Goal: Task Accomplishment & Management: Use online tool/utility

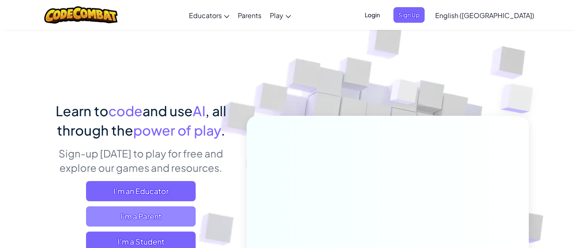
scroll to position [42, 0]
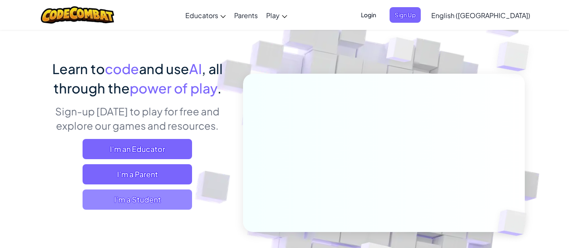
click at [149, 198] on span "I'm a Student" at bounding box center [138, 200] width 110 height 20
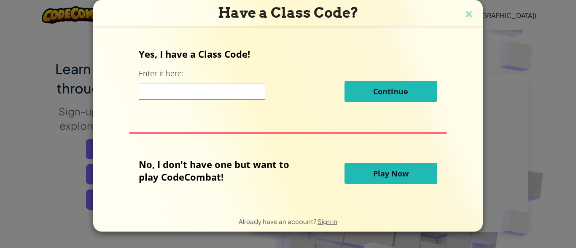
click at [386, 180] on button "Play Now" at bounding box center [390, 173] width 93 height 21
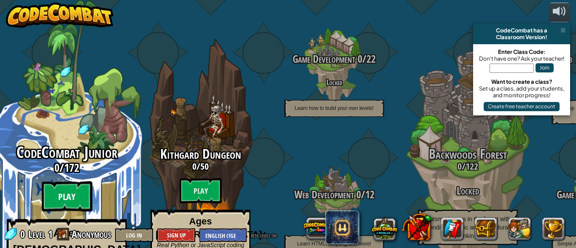
click at [66, 182] on btn "Play" at bounding box center [67, 197] width 51 height 30
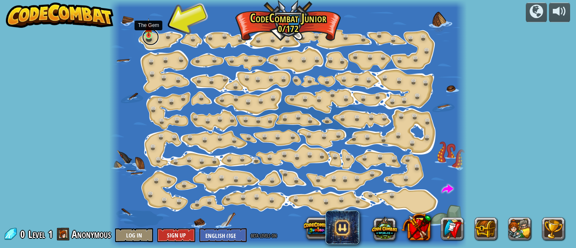
click at [150, 37] on link at bounding box center [150, 37] width 17 height 17
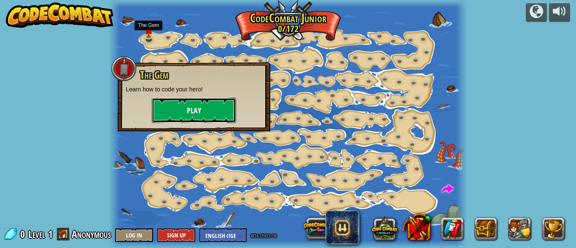
click at [178, 107] on button "Play" at bounding box center [194, 110] width 84 height 25
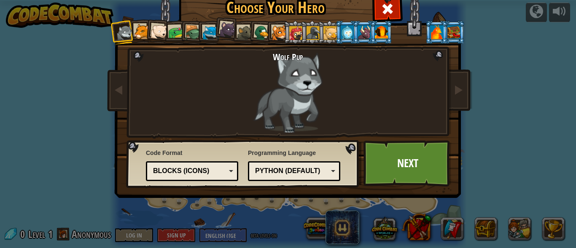
click at [295, 26] on li at bounding box center [295, 32] width 23 height 23
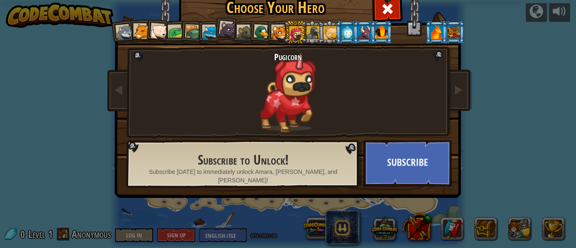
click at [312, 27] on div at bounding box center [312, 32] width 13 height 13
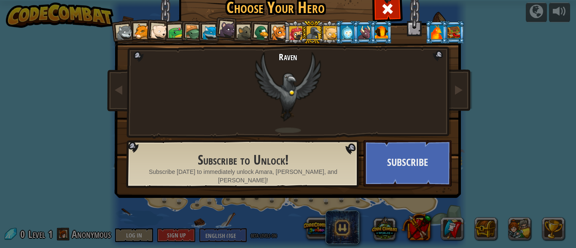
click at [336, 30] on li at bounding box center [346, 32] width 23 height 23
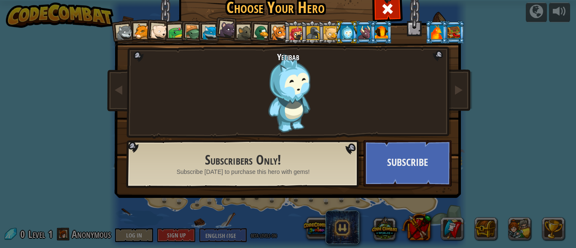
click at [359, 30] on div at bounding box center [363, 31] width 13 height 13
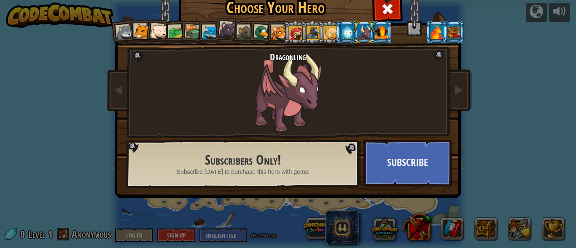
click at [381, 30] on div at bounding box center [381, 31] width 13 height 13
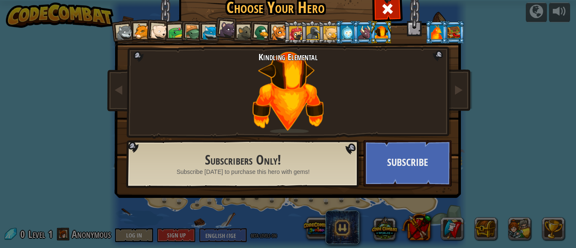
click at [361, 32] on div at bounding box center [363, 31] width 13 height 13
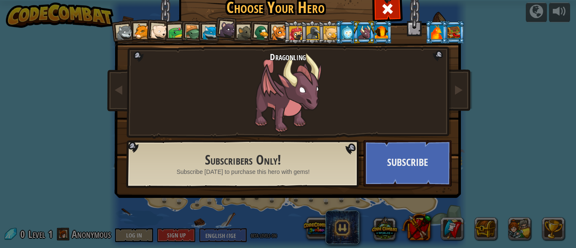
click at [237, 27] on div at bounding box center [245, 33] width 16 height 16
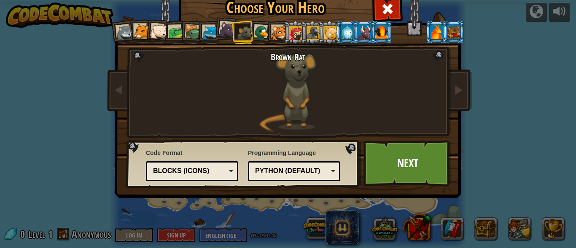
click at [260, 26] on div at bounding box center [262, 33] width 16 height 16
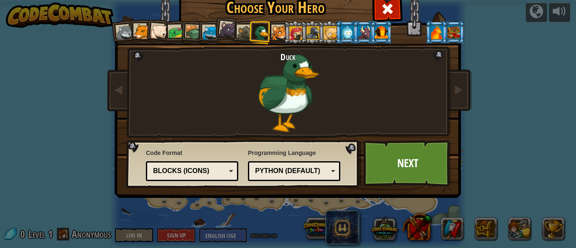
click at [275, 26] on div at bounding box center [279, 33] width 16 height 16
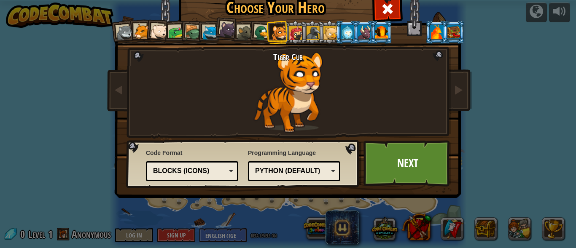
click at [175, 26] on div at bounding box center [176, 33] width 16 height 16
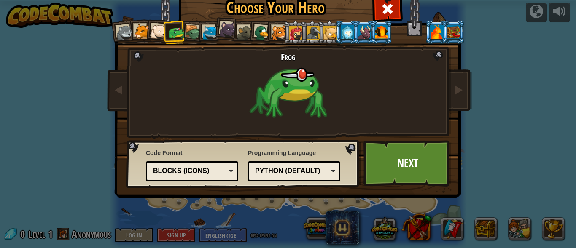
click at [181, 27] on li at bounding box center [174, 33] width 23 height 24
click at [190, 29] on div at bounding box center [193, 33] width 16 height 16
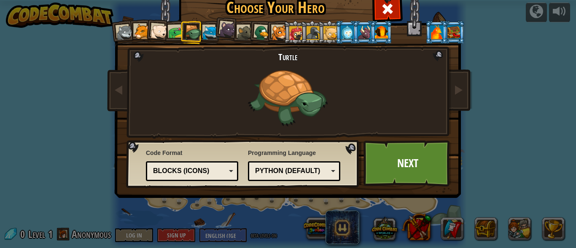
click at [170, 30] on div at bounding box center [176, 33] width 16 height 16
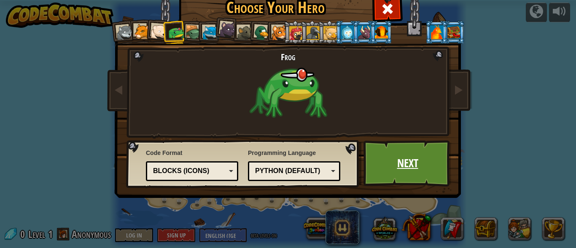
click at [419, 157] on link "Next" at bounding box center [407, 163] width 88 height 46
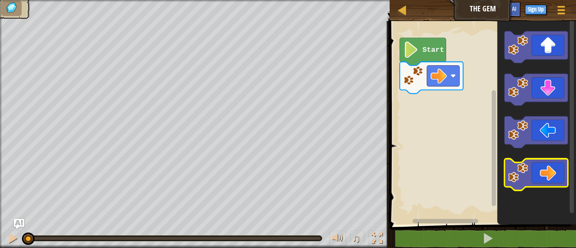
click at [551, 171] on icon "Blockly Workspace" at bounding box center [535, 175] width 63 height 32
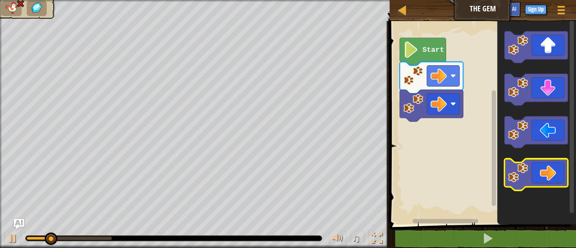
click at [549, 171] on icon "Blockly Workspace" at bounding box center [535, 175] width 63 height 32
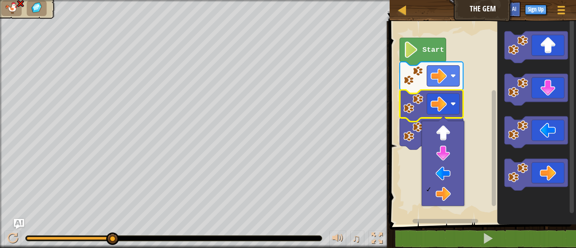
click at [416, 123] on image "Blockly Workspace" at bounding box center [413, 132] width 20 height 20
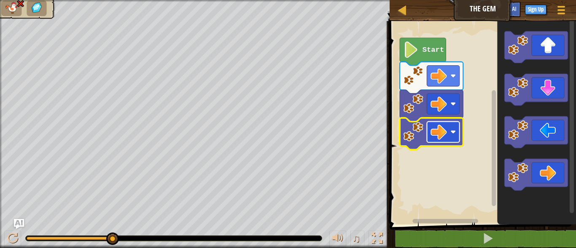
click at [452, 135] on rect "Blockly Workspace" at bounding box center [442, 132] width 32 height 21
click at [421, 49] on icon "Blockly Workspace" at bounding box center [422, 51] width 46 height 27
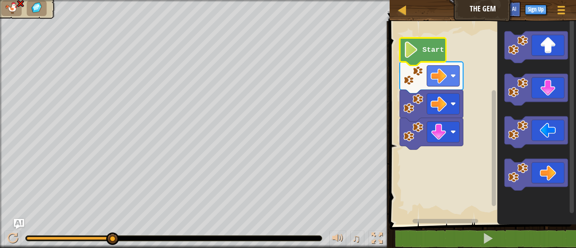
click at [416, 51] on image "Blockly Workspace" at bounding box center [411, 50] width 16 height 16
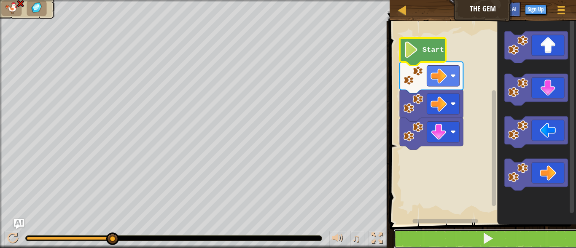
click at [485, 238] on span at bounding box center [488, 239] width 12 height 12
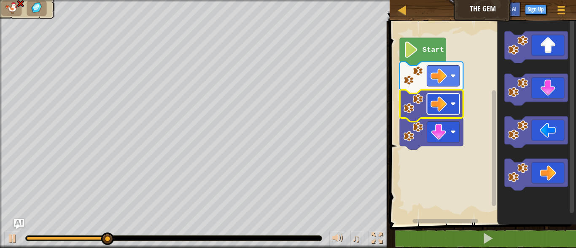
click at [453, 106] on image "Blockly Workspace" at bounding box center [452, 103] width 5 height 5
click at [449, 112] on rect "Blockly Workspace" at bounding box center [442, 104] width 32 height 21
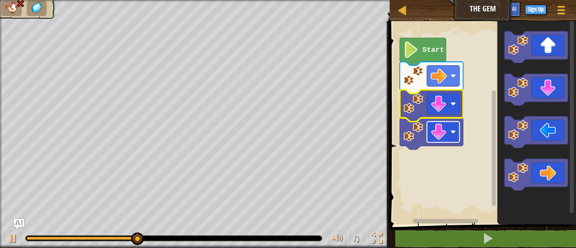
click at [454, 126] on rect "Blockly Workspace" at bounding box center [442, 132] width 32 height 21
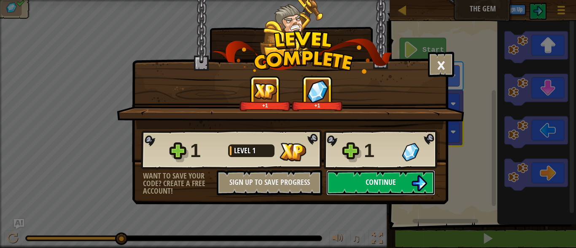
click at [377, 187] on span "Continue" at bounding box center [380, 182] width 30 height 11
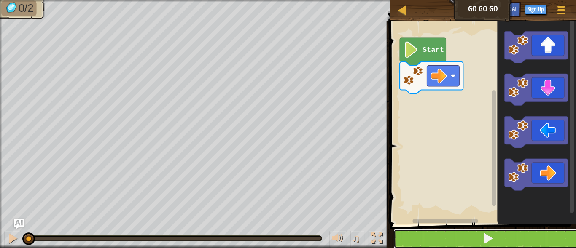
click at [493, 233] on button at bounding box center [487, 238] width 189 height 19
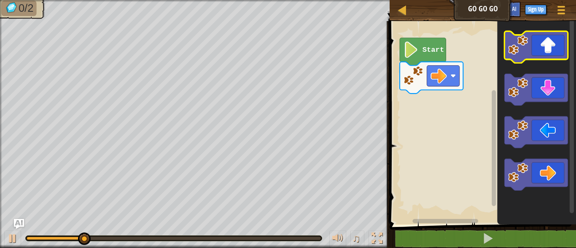
click at [535, 53] on icon "Blockly Workspace" at bounding box center [535, 47] width 63 height 32
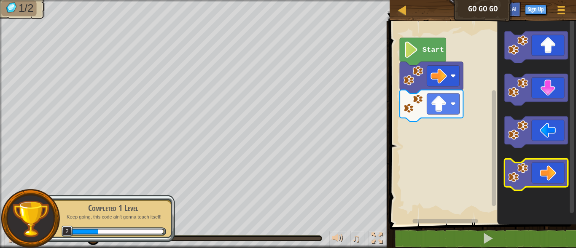
click at [549, 166] on icon "Blockly Workspace" at bounding box center [535, 175] width 63 height 32
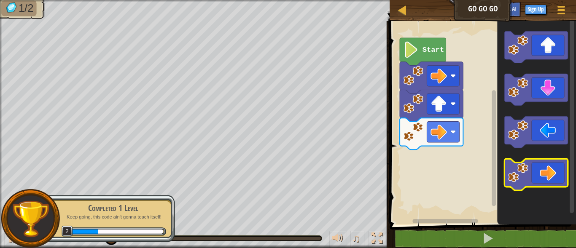
click at [548, 171] on icon "Blockly Workspace" at bounding box center [535, 175] width 63 height 32
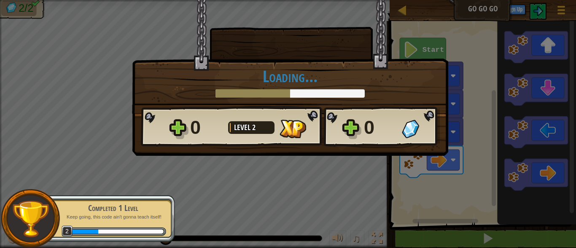
click at [350, 131] on div "0 Level 2 0" at bounding box center [290, 127] width 299 height 40
click at [348, 166] on div "× How fun was this level? Loading... Reticulating Splines... Loading... 0 Level…" at bounding box center [288, 124] width 576 height 248
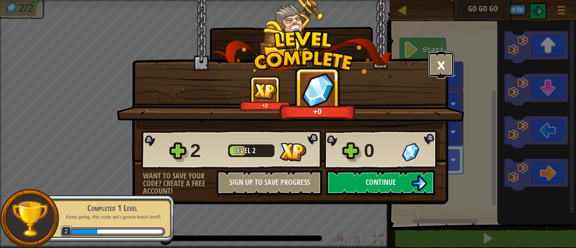
click at [441, 63] on button "×" at bounding box center [441, 64] width 26 height 25
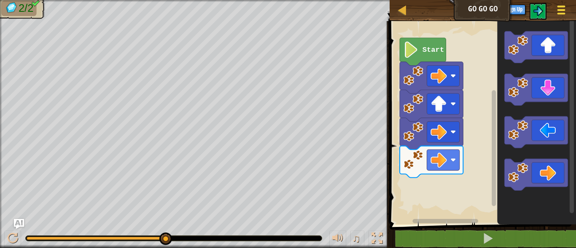
click at [553, 15] on button "Game Menu" at bounding box center [561, 11] width 22 height 21
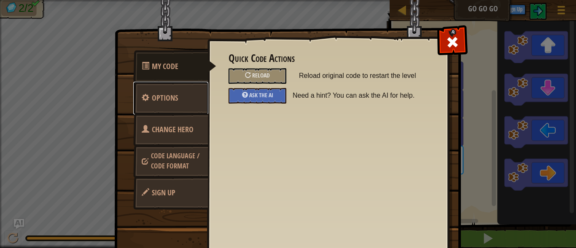
click at [165, 97] on span "Options" at bounding box center [165, 98] width 26 height 11
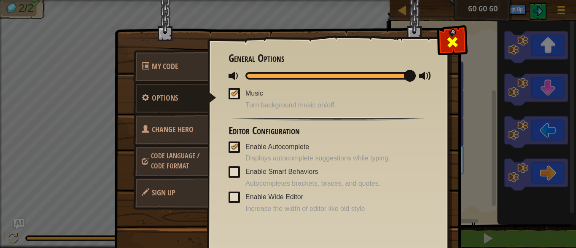
click at [445, 35] on span at bounding box center [451, 41] width 13 height 13
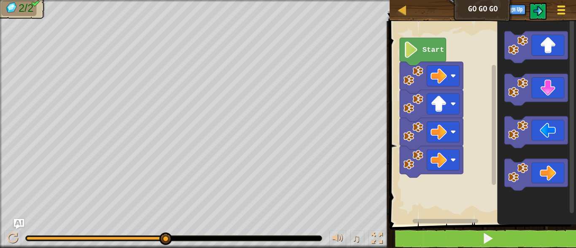
click at [563, 10] on span at bounding box center [561, 10] width 8 height 2
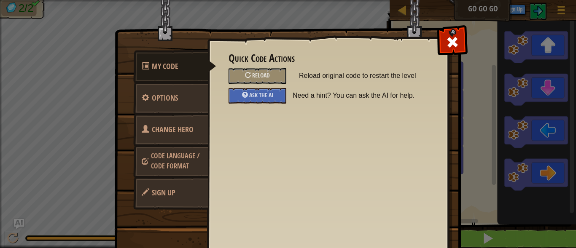
click at [166, 132] on span "Change Hero" at bounding box center [173, 129] width 42 height 11
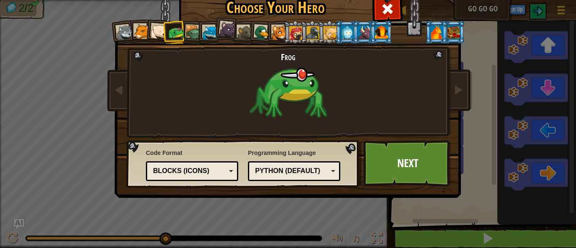
click at [226, 166] on div "Blocks (Icons)" at bounding box center [191, 171] width 81 height 13
click at [380, 160] on link "Next" at bounding box center [407, 163] width 88 height 46
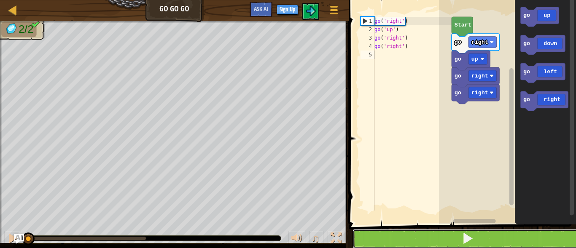
click at [479, 237] on button at bounding box center [467, 238] width 230 height 19
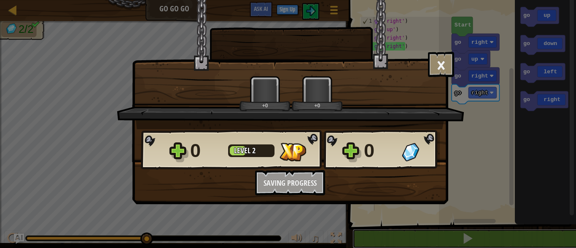
scroll to position [0, 0]
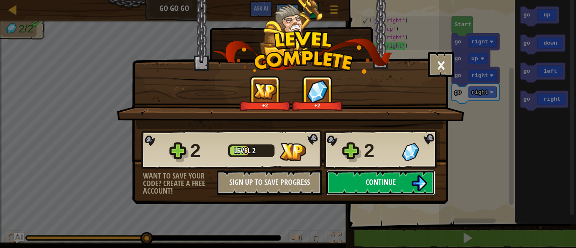
click at [385, 178] on span "Continue" at bounding box center [380, 182] width 30 height 11
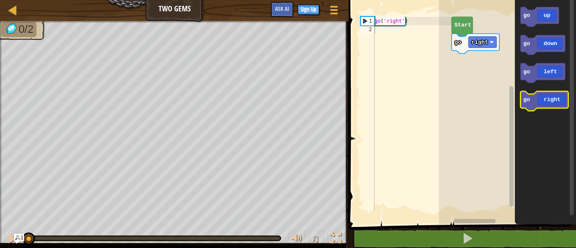
click at [543, 102] on icon "Blockly Workspace" at bounding box center [544, 101] width 48 height 20
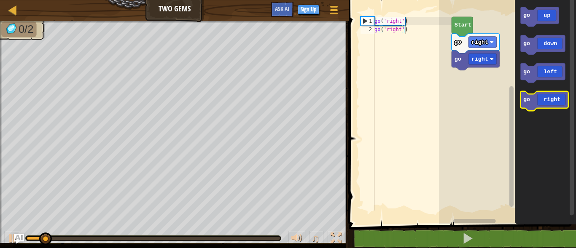
click at [543, 102] on icon "Blockly Workspace" at bounding box center [544, 101] width 48 height 20
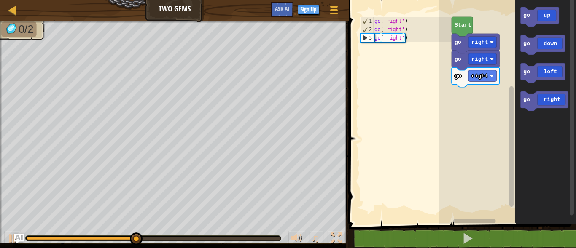
click at [545, 29] on icon "Blockly Workspace" at bounding box center [544, 110] width 61 height 229
click at [546, 24] on icon "Blockly Workspace" at bounding box center [539, 17] width 38 height 20
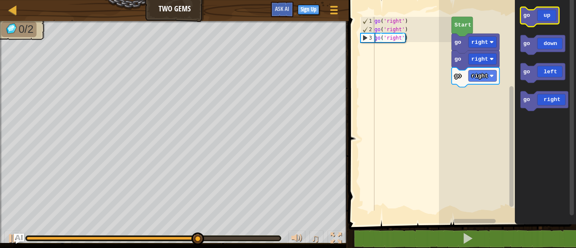
click at [551, 22] on icon "Blockly Workspace" at bounding box center [539, 17] width 38 height 20
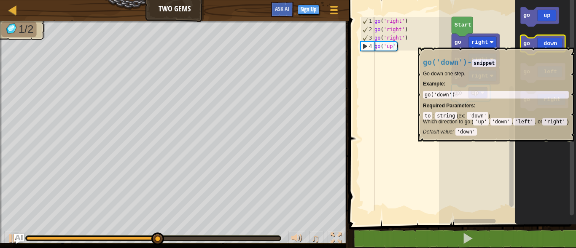
click at [552, 43] on icon "Blockly Workspace" at bounding box center [542, 45] width 45 height 20
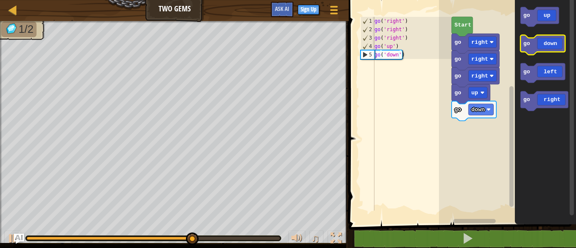
click at [552, 48] on icon "Blockly Workspace" at bounding box center [542, 45] width 45 height 20
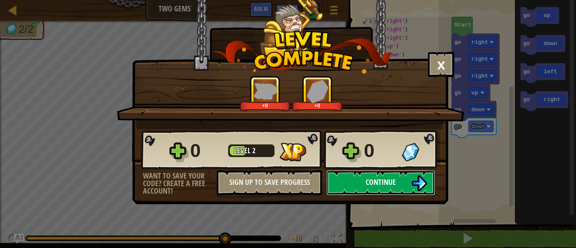
click at [381, 177] on span "Continue" at bounding box center [380, 182] width 30 height 11
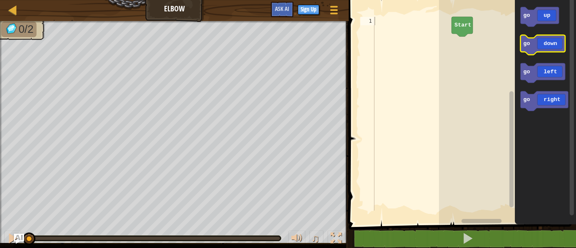
click at [549, 45] on icon "Blockly Workspace" at bounding box center [542, 45] width 45 height 20
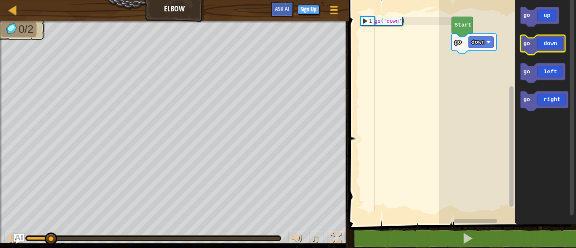
click at [548, 46] on icon "Blockly Workspace" at bounding box center [542, 45] width 45 height 20
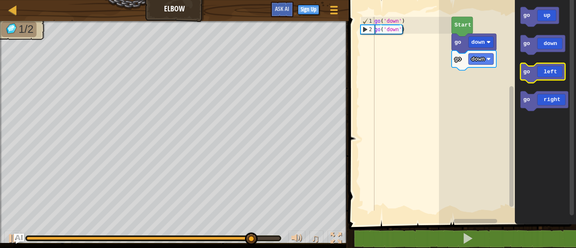
click at [537, 75] on icon "Blockly Workspace" at bounding box center [542, 73] width 45 height 20
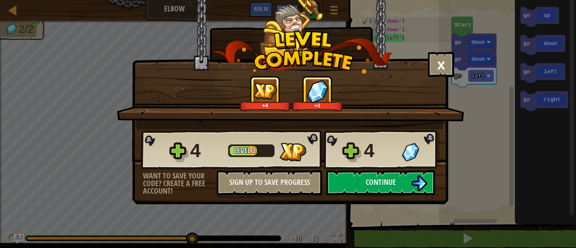
click at [364, 170] on div "4 Level 2 4" at bounding box center [290, 150] width 299 height 40
click at [375, 174] on button "Continue" at bounding box center [380, 182] width 109 height 25
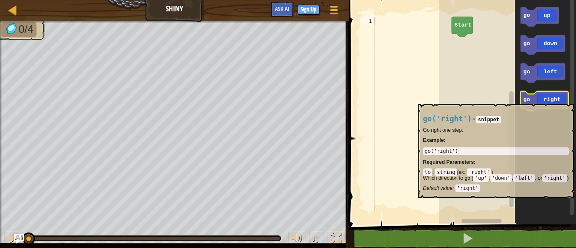
click at [549, 100] on icon "Blockly Workspace" at bounding box center [544, 101] width 48 height 20
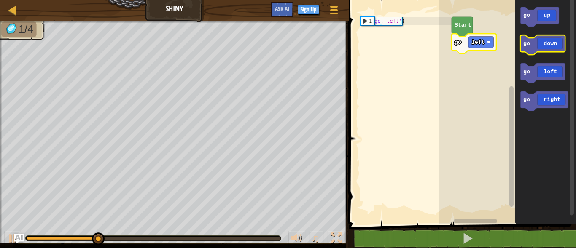
click at [552, 49] on icon "Blockly Workspace" at bounding box center [542, 45] width 45 height 20
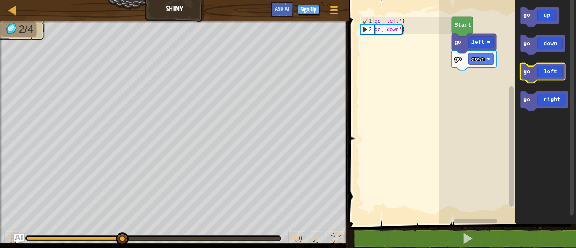
click at [550, 80] on icon "Blockly Workspace" at bounding box center [542, 73] width 45 height 20
click at [549, 78] on icon "Blockly Workspace" at bounding box center [542, 73] width 45 height 20
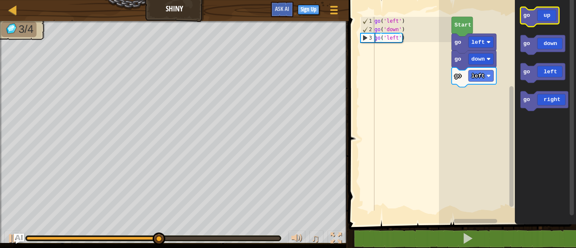
click at [547, 20] on icon "Blockly Workspace" at bounding box center [539, 17] width 38 height 20
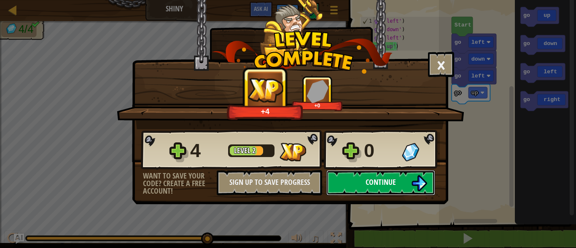
click at [409, 180] on button "Continue" at bounding box center [380, 182] width 109 height 25
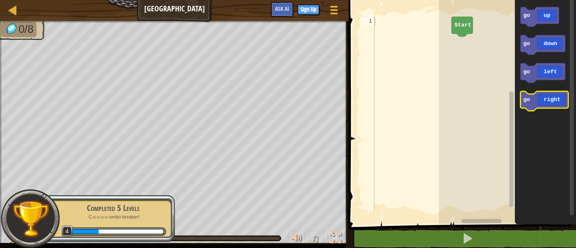
click at [549, 107] on icon "Blockly Workspace" at bounding box center [544, 101] width 48 height 20
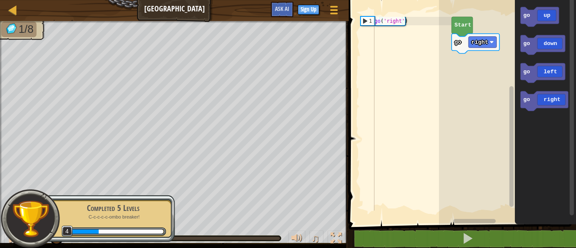
click at [547, 28] on icon "Blockly Workspace" at bounding box center [544, 110] width 61 height 229
click at [547, 18] on icon "Blockly Workspace" at bounding box center [539, 17] width 38 height 20
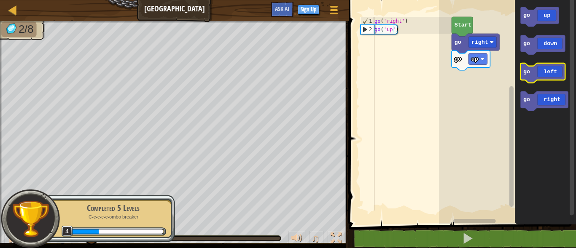
click at [547, 72] on icon "Blockly Workspace" at bounding box center [542, 73] width 45 height 20
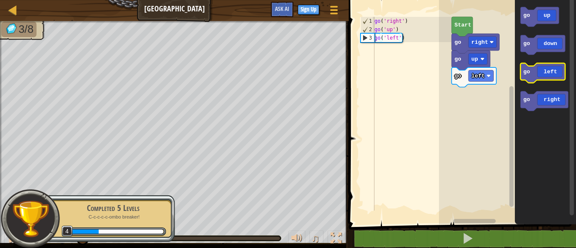
click at [547, 72] on icon "Blockly Workspace" at bounding box center [542, 73] width 45 height 20
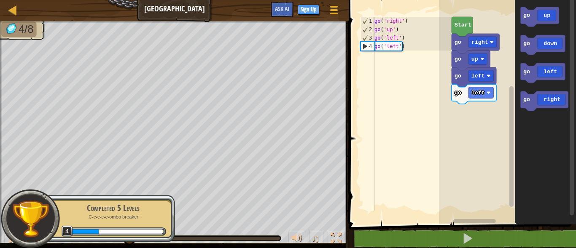
click at [547, 56] on icon "Blockly Workspace" at bounding box center [544, 110] width 61 height 229
click at [549, 51] on icon "Blockly Workspace" at bounding box center [542, 45] width 45 height 20
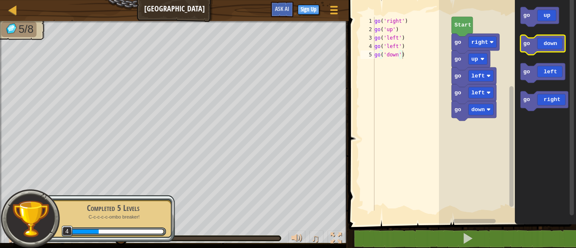
click at [549, 51] on icon "Blockly Workspace" at bounding box center [542, 45] width 45 height 20
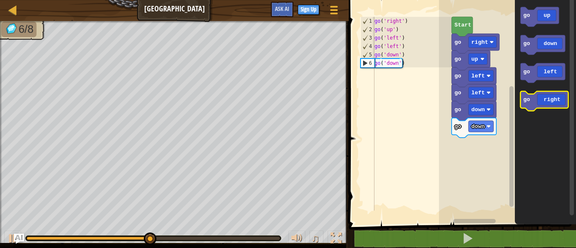
click at [549, 94] on icon "Blockly Workspace" at bounding box center [544, 101] width 48 height 20
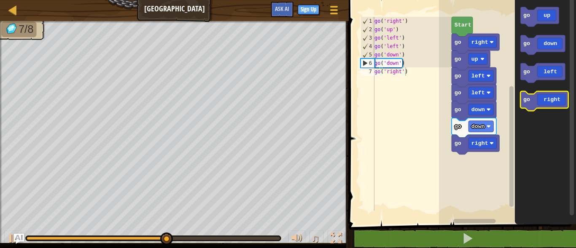
click at [549, 94] on icon "Blockly Workspace" at bounding box center [544, 101] width 48 height 20
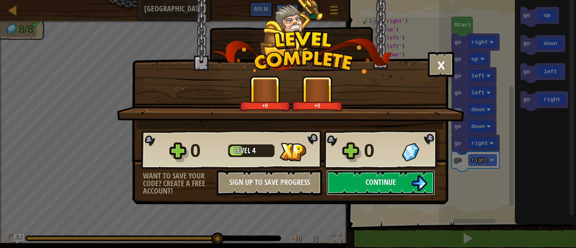
click at [364, 176] on button "Continue" at bounding box center [380, 182] width 109 height 25
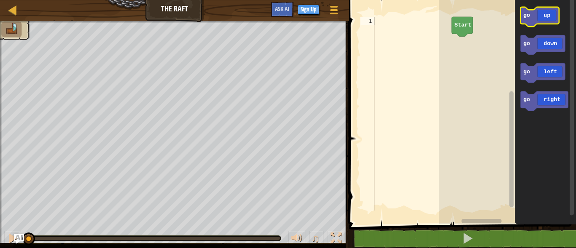
click at [536, 19] on icon "Blockly Workspace" at bounding box center [539, 17] width 38 height 20
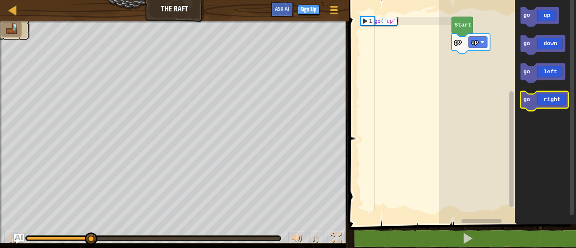
click at [551, 99] on icon "Blockly Workspace" at bounding box center [544, 101] width 48 height 20
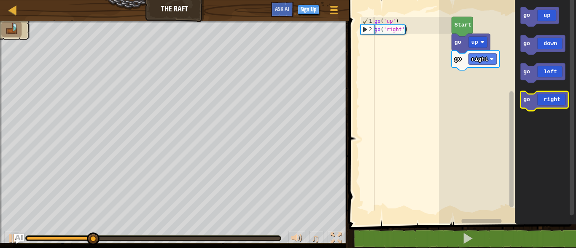
click at [551, 99] on icon "Blockly Workspace" at bounding box center [544, 101] width 48 height 20
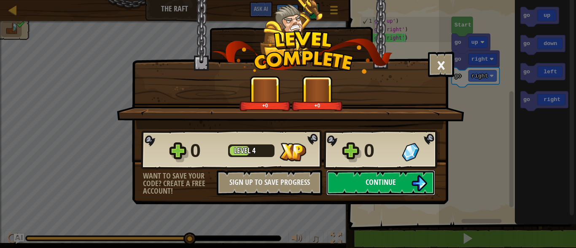
click at [380, 181] on span "Continue" at bounding box center [380, 182] width 30 height 11
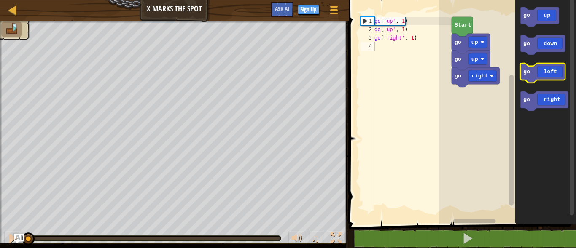
click at [555, 77] on icon "Blockly Workspace" at bounding box center [542, 73] width 45 height 20
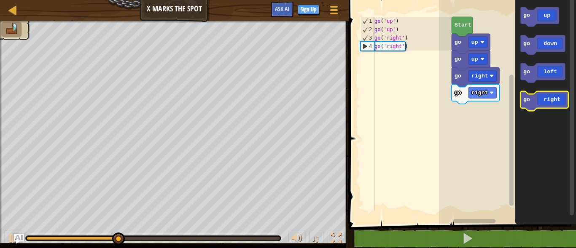
click at [552, 93] on icon "Blockly Workspace" at bounding box center [544, 101] width 48 height 20
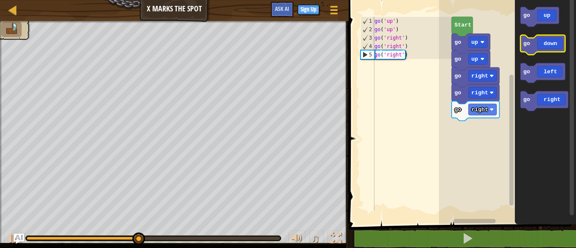
click at [552, 48] on icon "Blockly Workspace" at bounding box center [542, 45] width 45 height 20
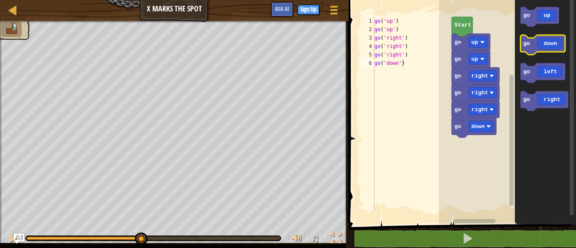
click at [552, 48] on icon "Blockly Workspace" at bounding box center [542, 45] width 45 height 20
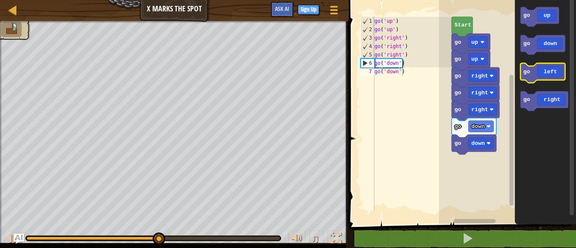
click at [545, 73] on icon "Blockly Workspace" at bounding box center [542, 73] width 45 height 20
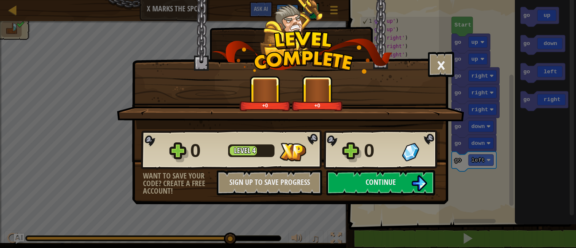
click at [389, 204] on div "× How fun was this level? +0 +0 Reticulating Splines... 0 Level 4 0 Want to sav…" at bounding box center [290, 102] width 316 height 204
click at [396, 189] on button "Continue" at bounding box center [380, 182] width 109 height 25
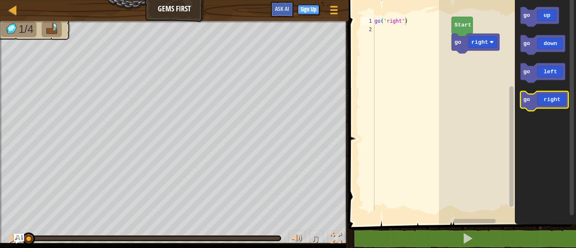
click at [555, 96] on icon "Blockly Workspace" at bounding box center [544, 101] width 48 height 20
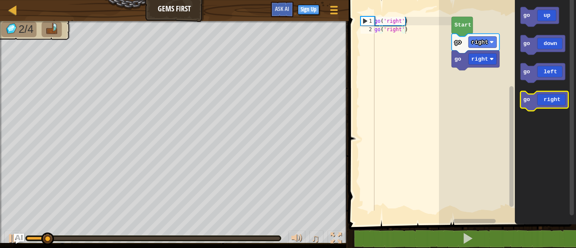
click at [555, 96] on icon "Blockly Workspace" at bounding box center [544, 101] width 48 height 20
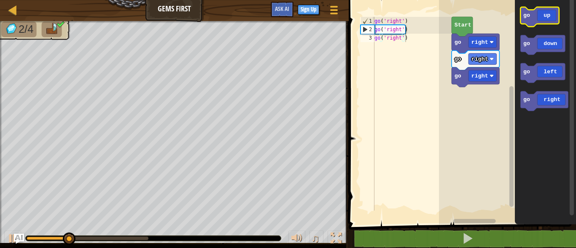
click at [547, 19] on icon "Blockly Workspace" at bounding box center [539, 17] width 38 height 20
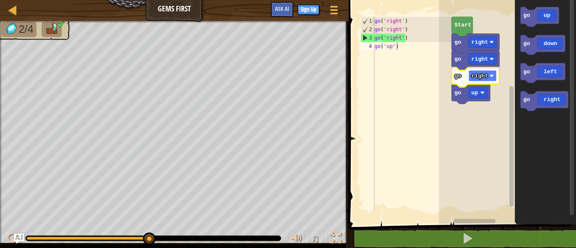
click at [485, 78] on text "right" at bounding box center [479, 76] width 17 height 6
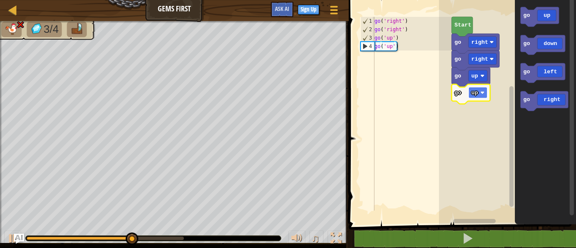
click at [477, 89] on rect "Blockly Workspace" at bounding box center [477, 92] width 19 height 11
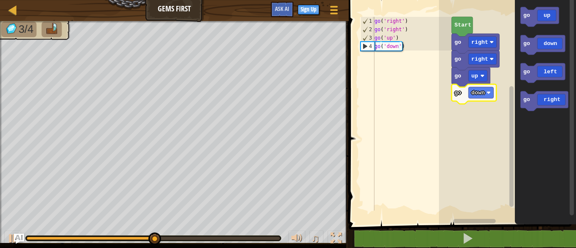
click at [547, 55] on rect "Blockly Workspace" at bounding box center [542, 45] width 45 height 20
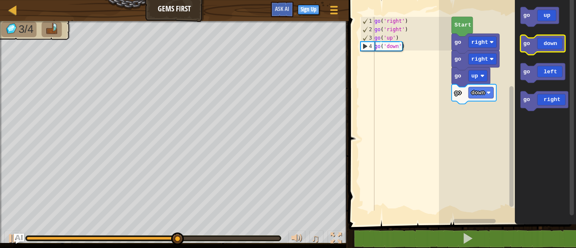
click at [547, 44] on icon "Blockly Workspace" at bounding box center [542, 45] width 45 height 20
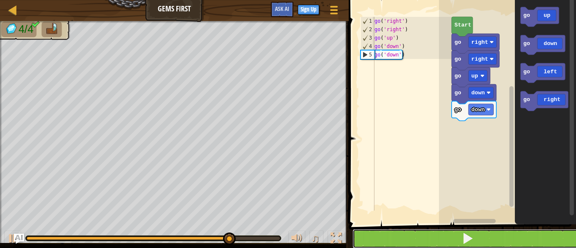
click at [425, 243] on button at bounding box center [467, 238] width 230 height 19
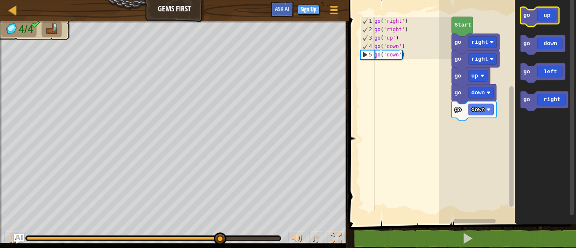
click at [554, 19] on icon "Blockly Workspace" at bounding box center [539, 17] width 38 height 20
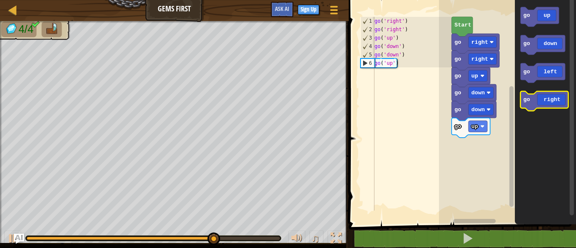
click at [553, 97] on icon "Blockly Workspace" at bounding box center [544, 101] width 48 height 20
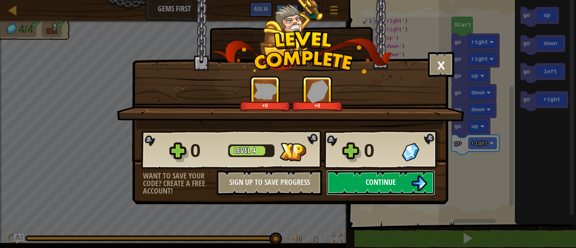
click at [377, 182] on span "Continue" at bounding box center [380, 182] width 30 height 11
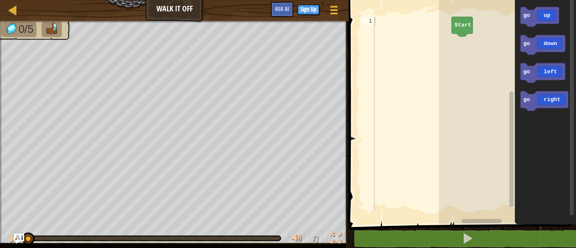
click at [542, 24] on rect "Blockly Workspace" at bounding box center [539, 17] width 38 height 20
click at [542, 20] on icon "Blockly Workspace" at bounding box center [539, 17] width 38 height 20
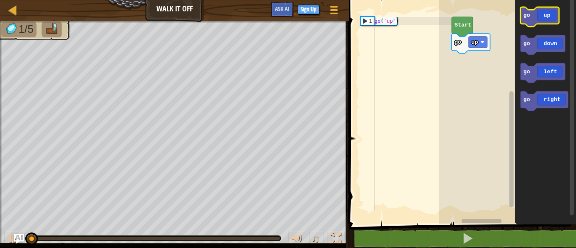
click at [542, 20] on icon "Blockly Workspace" at bounding box center [539, 17] width 38 height 20
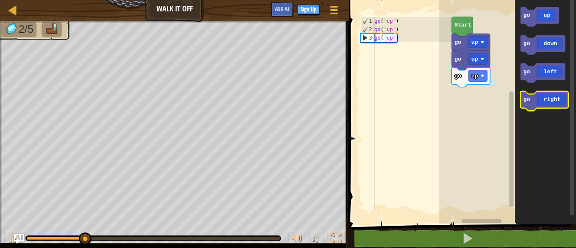
click at [552, 102] on icon "Blockly Workspace" at bounding box center [544, 101] width 48 height 20
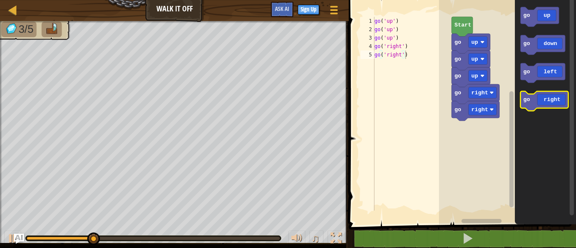
click at [552, 102] on icon "Blockly Workspace" at bounding box center [544, 101] width 48 height 20
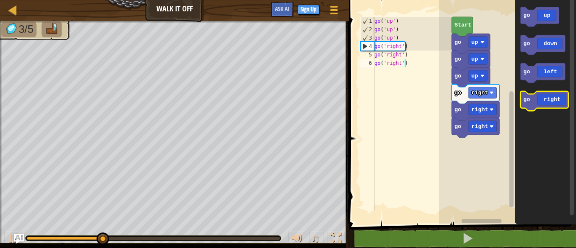
click at [552, 102] on icon "Blockly Workspace" at bounding box center [544, 101] width 48 height 20
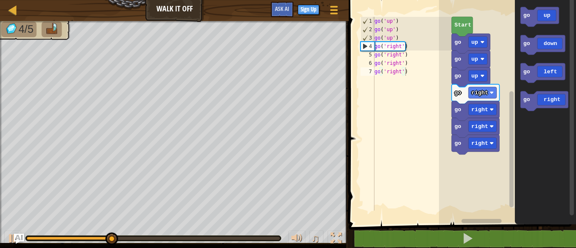
click at [554, 53] on rect "Blockly Workspace" at bounding box center [542, 45] width 45 height 20
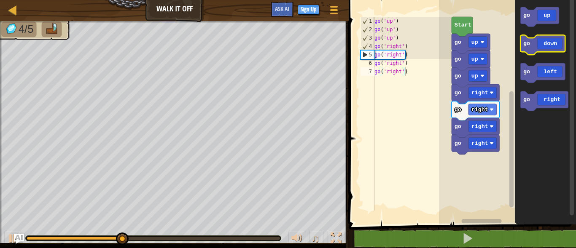
click at [554, 48] on icon "Blockly Workspace" at bounding box center [542, 45] width 45 height 20
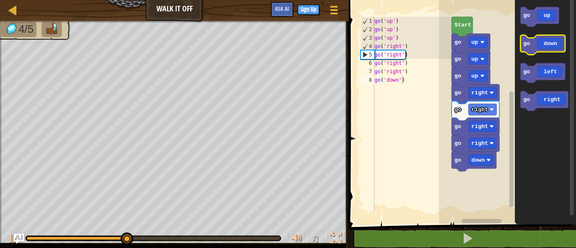
click at [554, 48] on icon "Blockly Workspace" at bounding box center [542, 45] width 45 height 20
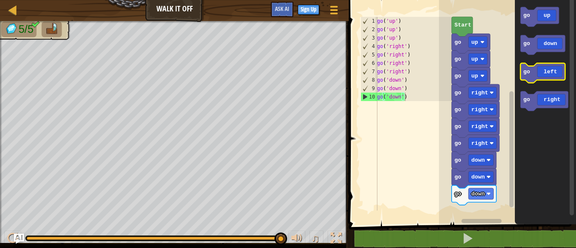
click at [536, 69] on icon "Blockly Workspace" at bounding box center [542, 73] width 45 height 20
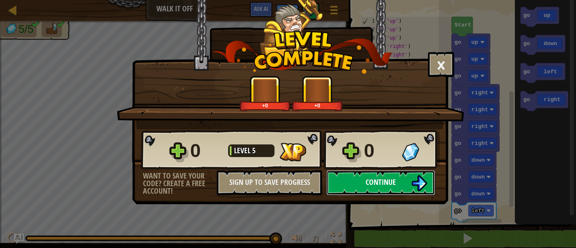
click at [365, 182] on span "Continue" at bounding box center [380, 182] width 30 height 11
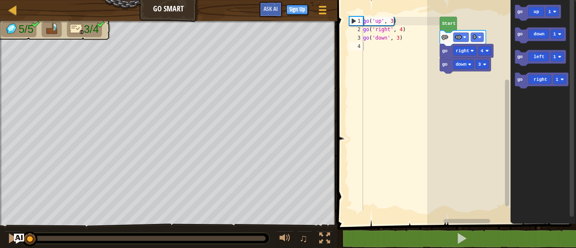
click at [75, 29] on img at bounding box center [77, 29] width 14 height 12
click at [540, 60] on icon "Blockly Workspace" at bounding box center [539, 58] width 51 height 16
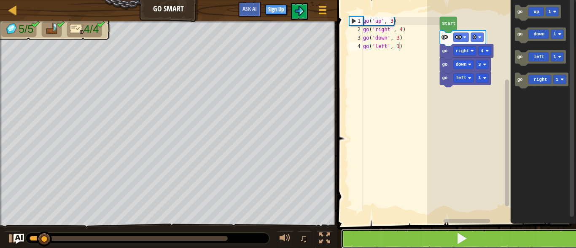
click at [482, 239] on button at bounding box center [461, 238] width 241 height 19
click at [482, 238] on button at bounding box center [461, 238] width 241 height 19
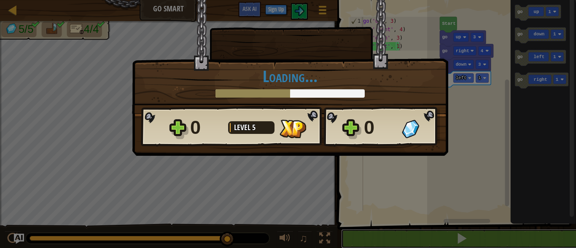
scroll to position [0, 0]
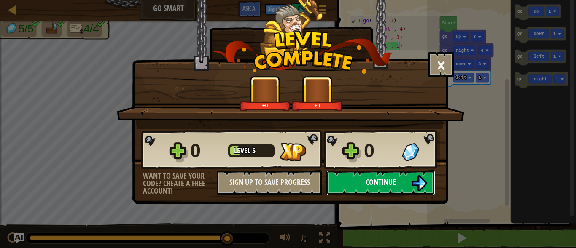
click at [378, 178] on span "Continue" at bounding box center [380, 182] width 30 height 11
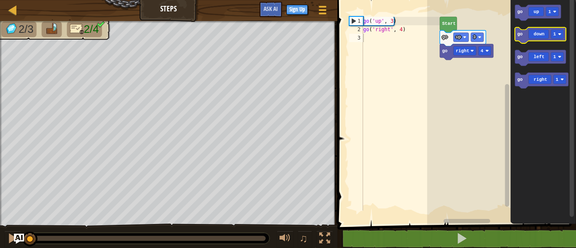
click at [543, 33] on icon "Blockly Workspace" at bounding box center [539, 35] width 51 height 16
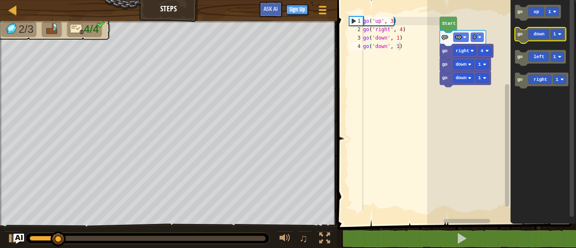
click at [543, 33] on icon "Blockly Workspace" at bounding box center [539, 35] width 51 height 16
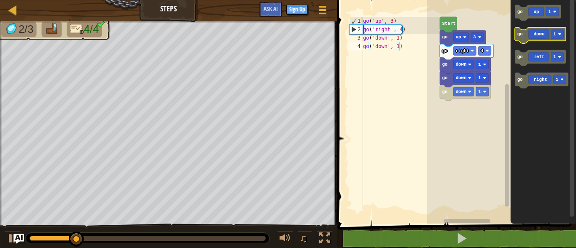
click at [539, 38] on icon "Blockly Workspace" at bounding box center [539, 35] width 51 height 16
click at [533, 38] on icon "Blockly Workspace" at bounding box center [539, 35] width 51 height 16
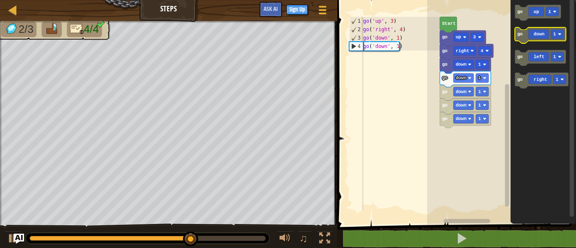
click at [534, 38] on icon "Blockly Workspace" at bounding box center [539, 35] width 51 height 16
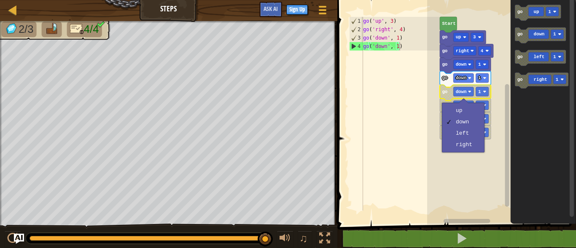
click at [496, 127] on rect "Blockly Workspace" at bounding box center [501, 110] width 149 height 229
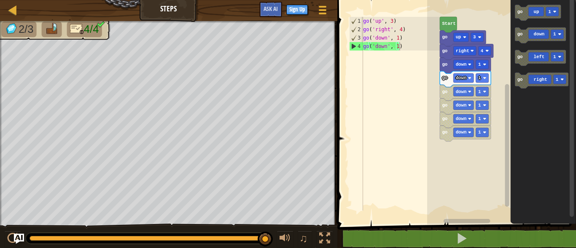
click at [465, 98] on icon "Blockly Workspace" at bounding box center [464, 93] width 51 height 16
click at [469, 53] on rect "Blockly Workspace" at bounding box center [464, 50] width 23 height 9
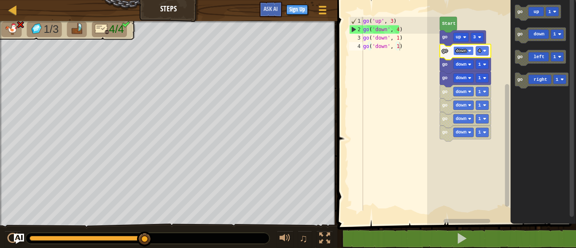
click at [472, 55] on rect "Blockly Workspace" at bounding box center [463, 50] width 20 height 9
click at [466, 49] on rect "Blockly Workspace" at bounding box center [460, 50] width 15 height 9
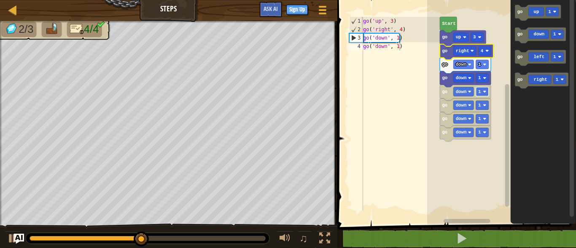
click at [487, 93] on rect "Blockly Workspace" at bounding box center [482, 91] width 13 height 9
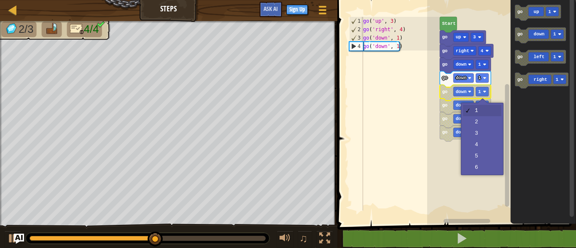
click at [502, 92] on rect "Blockly Workspace" at bounding box center [501, 110] width 149 height 229
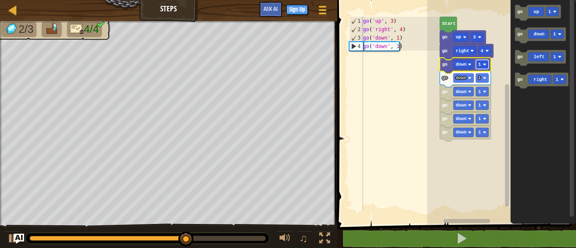
click at [483, 65] on image "Blockly Workspace" at bounding box center [483, 64] width 3 height 3
click at [538, 84] on icon "Blockly Workspace" at bounding box center [541, 81] width 54 height 16
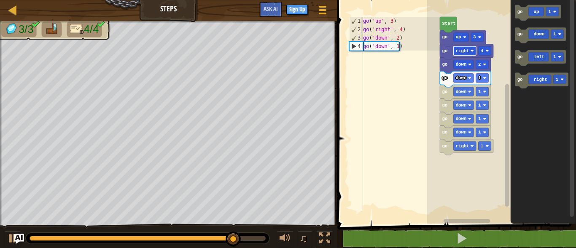
click at [473, 55] on rect "Blockly Workspace" at bounding box center [464, 50] width 23 height 9
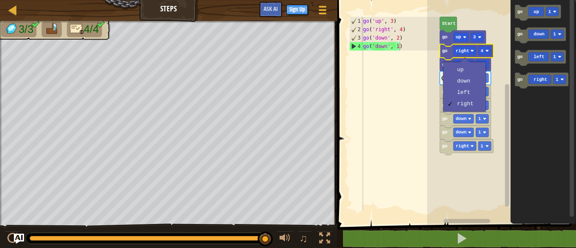
type textarea "go('down', 1)"
click at [410, 91] on div "go ( 'up' , 3 ) go ( 'right' , 4 ) go ( 'down' , 2 ) go ( 'down' , 1 )" at bounding box center [400, 122] width 78 height 211
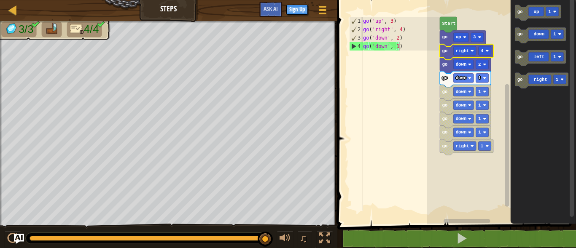
click at [429, 132] on rect "Blockly Workspace" at bounding box center [501, 110] width 149 height 229
click at [488, 53] on rect "Blockly Workspace" at bounding box center [484, 50] width 13 height 9
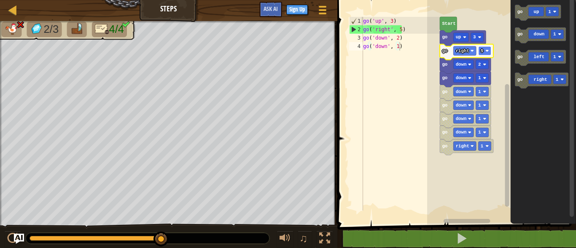
click at [488, 54] on rect "Blockly Workspace" at bounding box center [484, 50] width 13 height 9
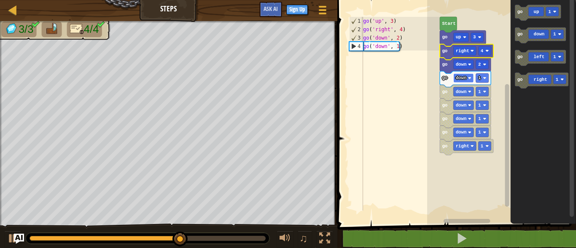
click at [471, 79] on rect "Blockly Workspace" at bounding box center [463, 78] width 20 height 9
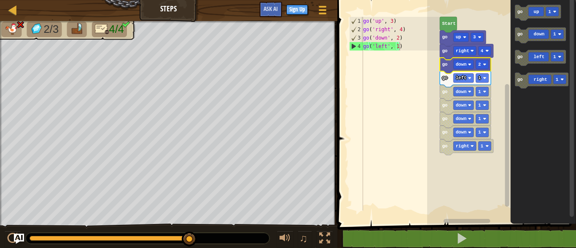
click at [489, 68] on icon "Blockly Workspace" at bounding box center [464, 66] width 51 height 16
click at [488, 67] on rect "Blockly Workspace" at bounding box center [482, 64] width 13 height 9
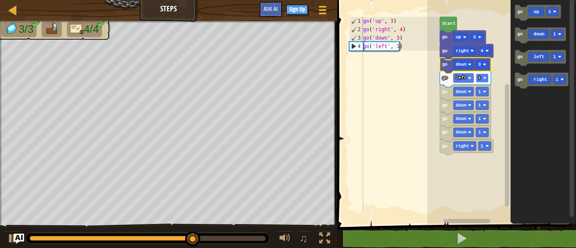
click at [483, 81] on rect "Blockly Workspace" at bounding box center [482, 78] width 13 height 9
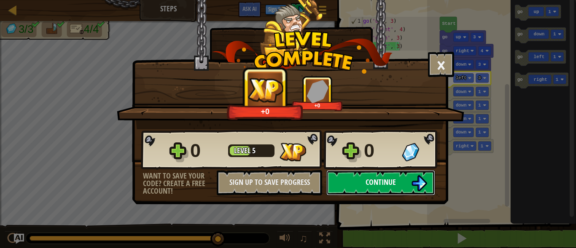
click at [377, 179] on span "Continue" at bounding box center [380, 182] width 30 height 11
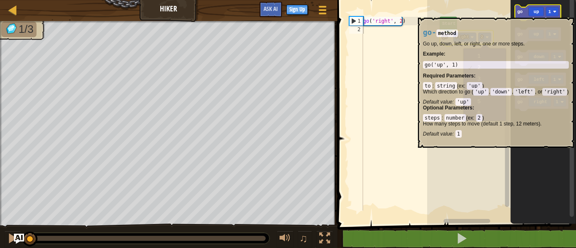
click at [535, 13] on icon "Blockly Workspace" at bounding box center [537, 13] width 46 height 16
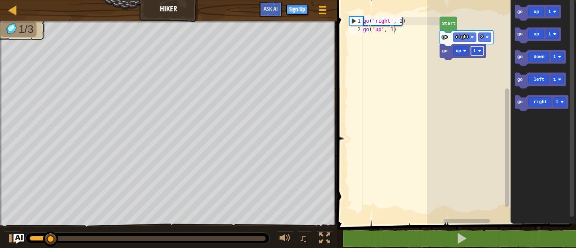
click at [478, 52] on image "Blockly Workspace" at bounding box center [478, 50] width 3 height 3
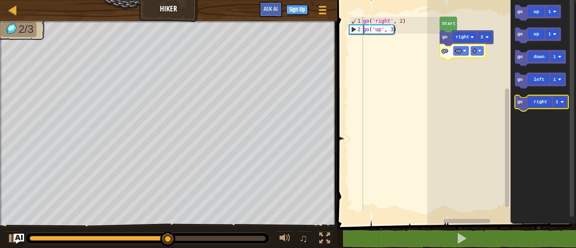
click at [541, 107] on icon "Blockly Workspace" at bounding box center [541, 104] width 54 height 16
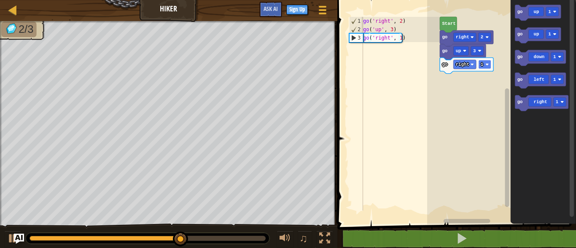
click at [485, 66] on rect "Blockly Workspace" at bounding box center [484, 64] width 13 height 9
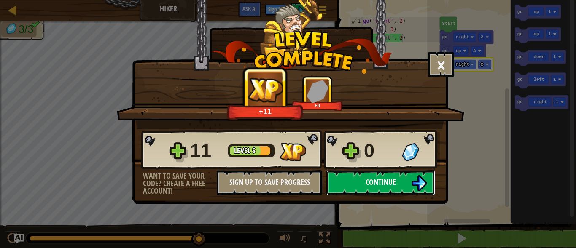
click at [420, 177] on img at bounding box center [419, 183] width 16 height 16
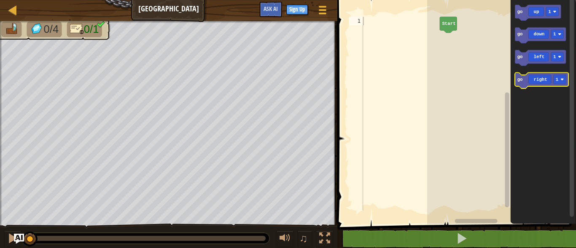
click at [536, 80] on icon "Blockly Workspace" at bounding box center [541, 81] width 54 height 16
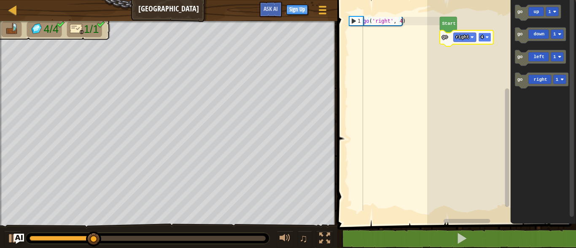
click at [488, 38] on image "Blockly Workspace" at bounding box center [486, 36] width 3 height 3
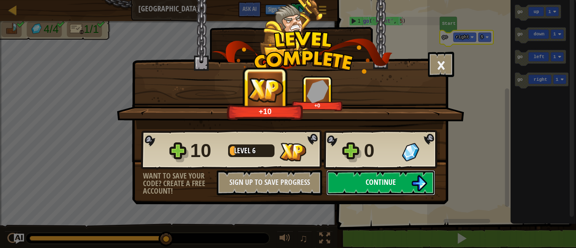
click at [393, 184] on span "Continue" at bounding box center [380, 182] width 30 height 11
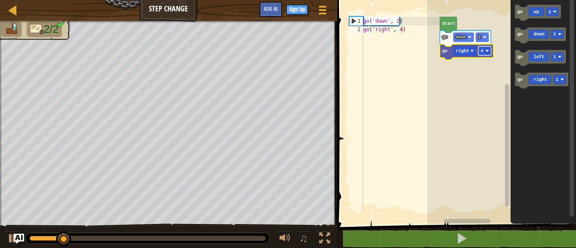
click at [486, 51] on image "Blockly Workspace" at bounding box center [486, 50] width 3 height 3
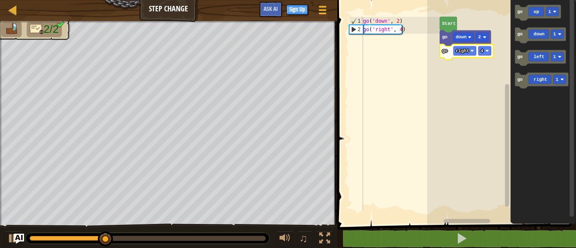
click at [489, 56] on icon "Blockly Workspace" at bounding box center [466, 52] width 54 height 16
click at [490, 54] on rect "Blockly Workspace" at bounding box center [484, 50] width 13 height 9
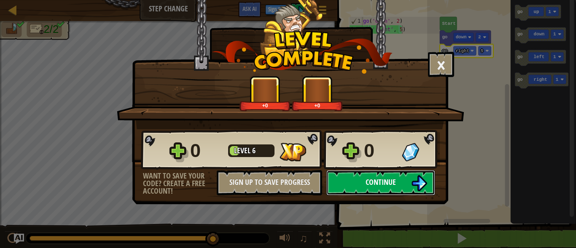
click at [371, 176] on button "Continue" at bounding box center [380, 182] width 109 height 25
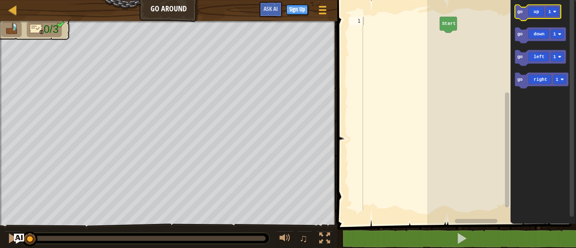
click at [540, 15] on icon "Blockly Workspace" at bounding box center [537, 13] width 46 height 16
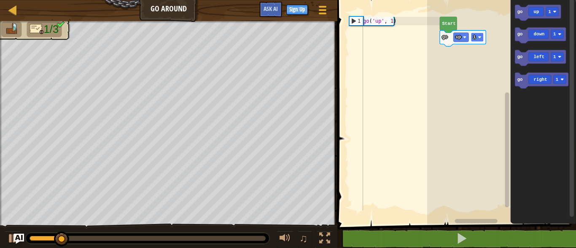
click at [478, 38] on image "Blockly Workspace" at bounding box center [478, 36] width 3 height 3
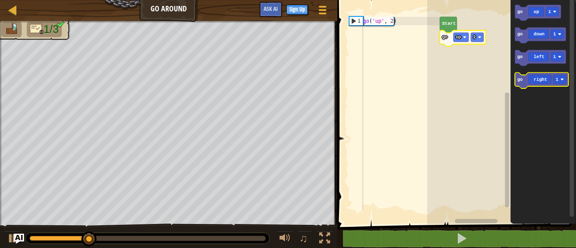
click at [545, 77] on icon "Blockly Workspace" at bounding box center [541, 81] width 54 height 16
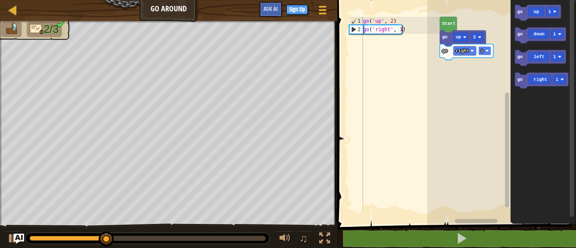
click at [488, 55] on rect "Blockly Workspace" at bounding box center [484, 50] width 13 height 9
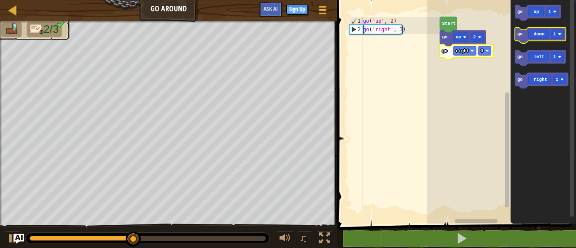
click at [538, 37] on icon "Blockly Workspace" at bounding box center [539, 35] width 51 height 16
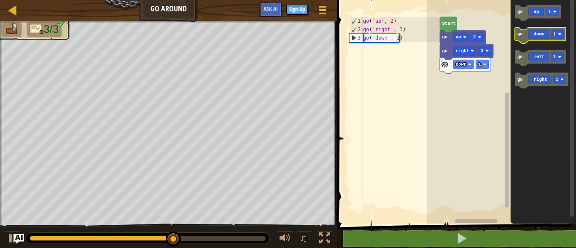
click at [560, 35] on image "Blockly Workspace" at bounding box center [559, 33] width 3 height 3
click at [503, 79] on rect "Blockly Workspace" at bounding box center [501, 110] width 149 height 229
click at [484, 68] on rect "Blockly Workspace" at bounding box center [482, 64] width 13 height 9
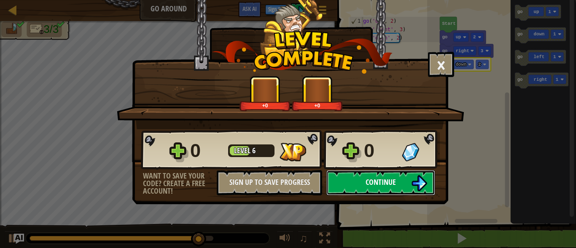
click at [399, 182] on button "Continue" at bounding box center [380, 182] width 109 height 25
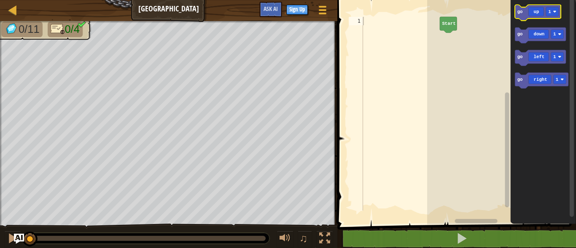
click at [539, 17] on icon "Blockly Workspace" at bounding box center [537, 13] width 46 height 16
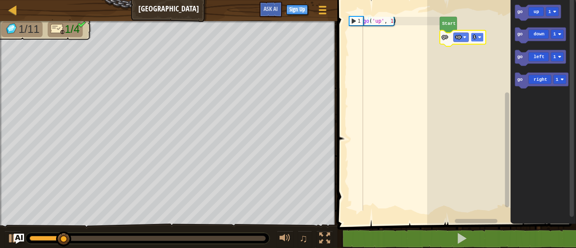
click at [479, 37] on image "Blockly Workspace" at bounding box center [478, 36] width 3 height 3
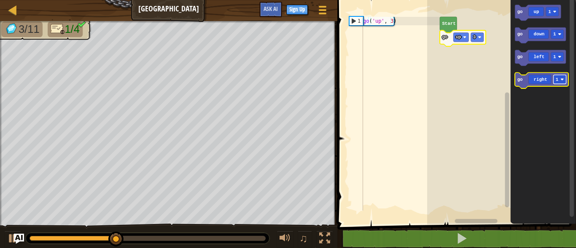
click at [561, 78] on rect "Blockly Workspace" at bounding box center [559, 79] width 13 height 9
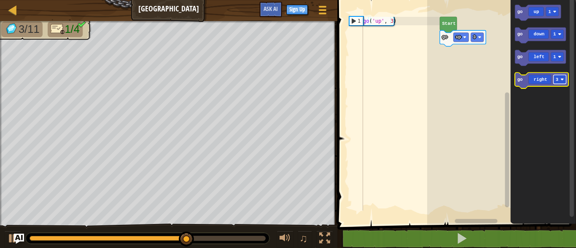
click at [563, 82] on rect "Blockly Workspace" at bounding box center [559, 79] width 13 height 9
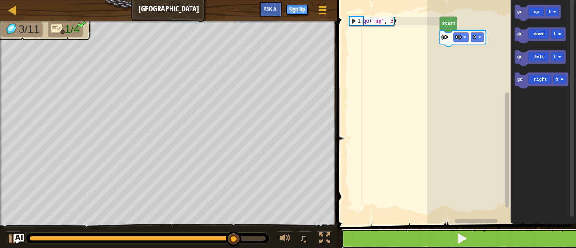
click at [459, 231] on button at bounding box center [461, 238] width 241 height 19
